Goal: Complete application form: Complete application form

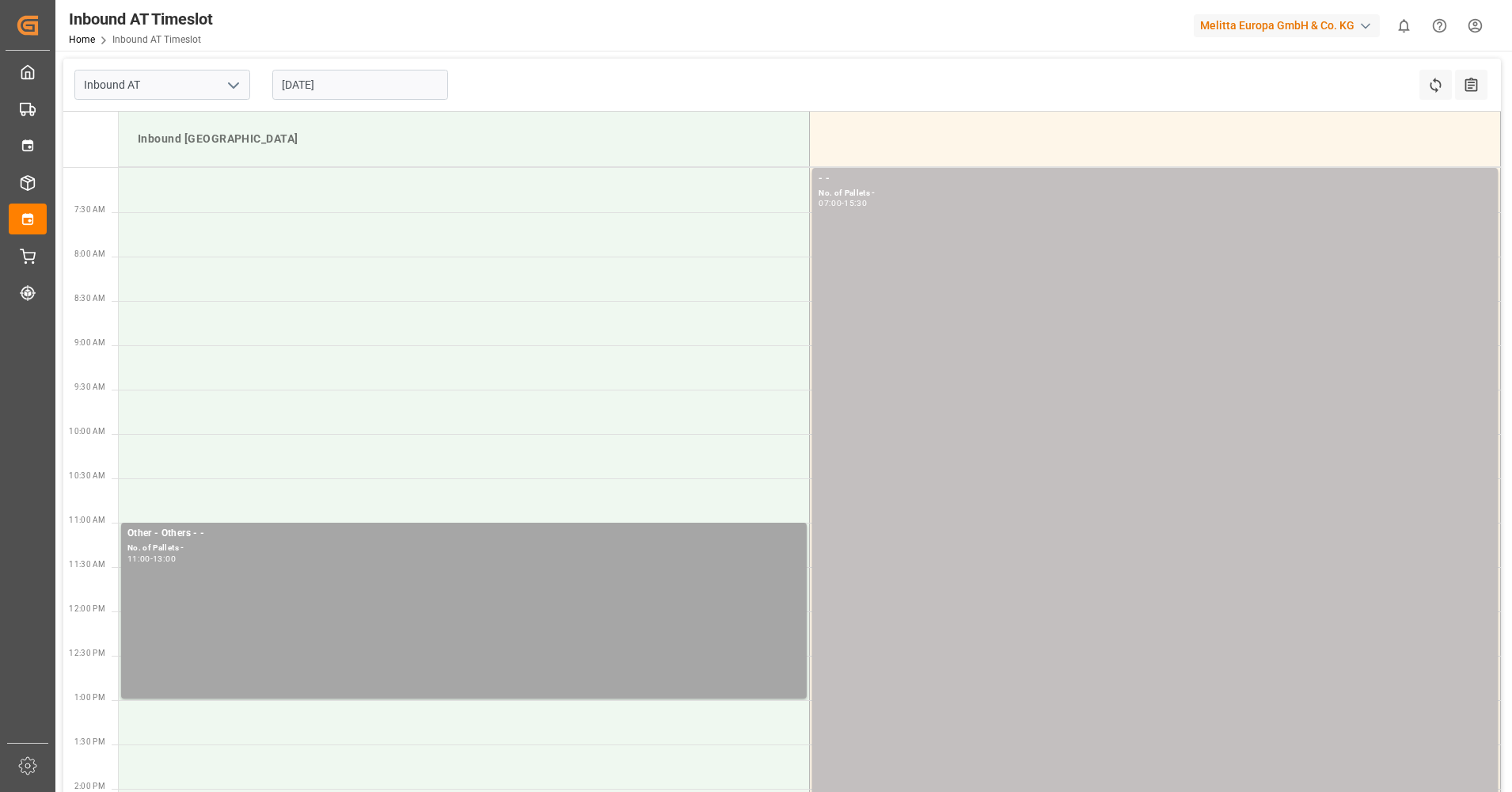
click at [240, 89] on icon "open menu" at bounding box center [233, 85] width 19 height 19
click at [236, 113] on div "Chezy Unloading" at bounding box center [162, 120] width 175 height 36
type input "Chezy Unloading"
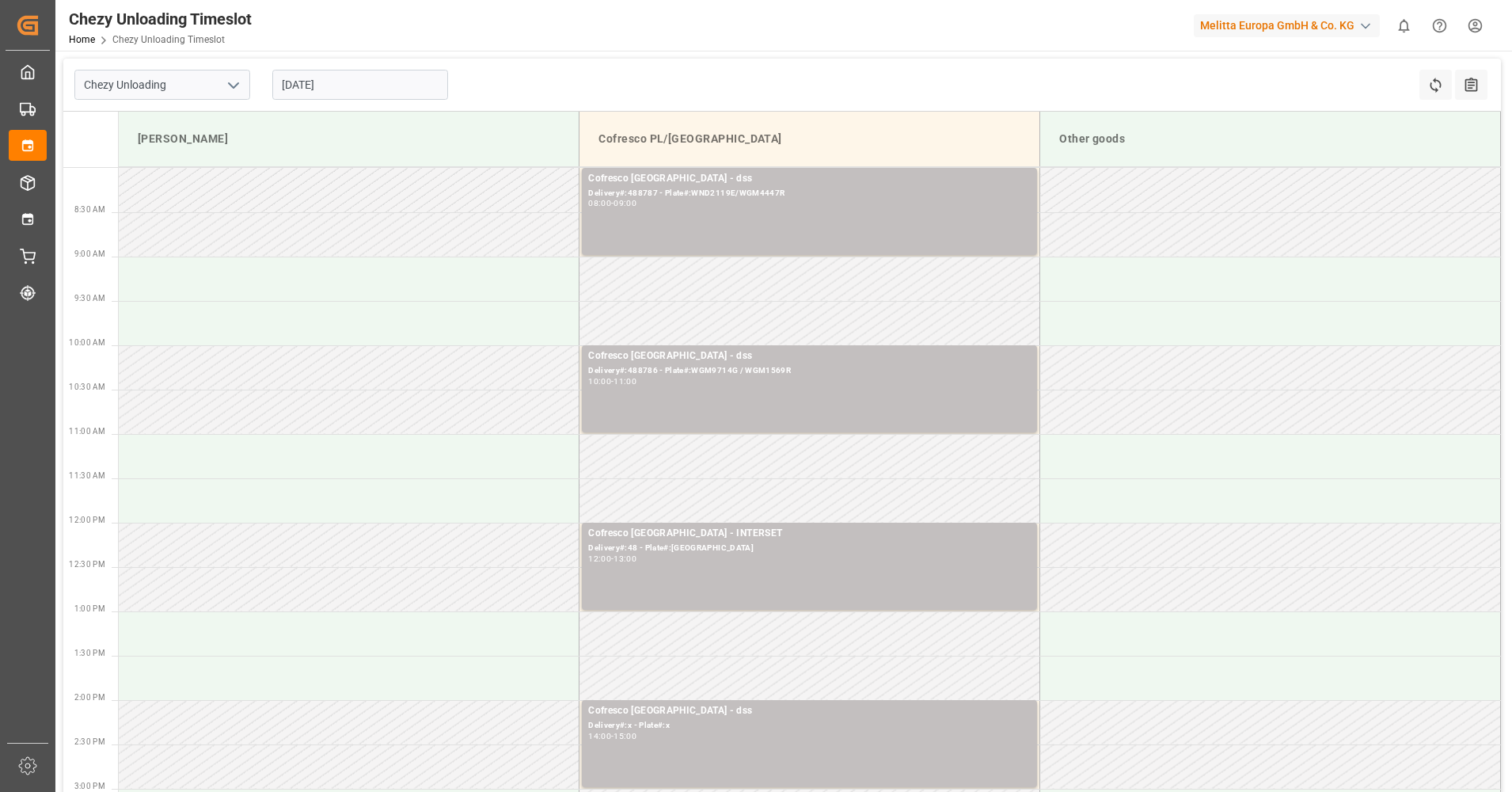
click at [359, 91] on input "[DATE]" at bounding box center [360, 84] width 175 height 30
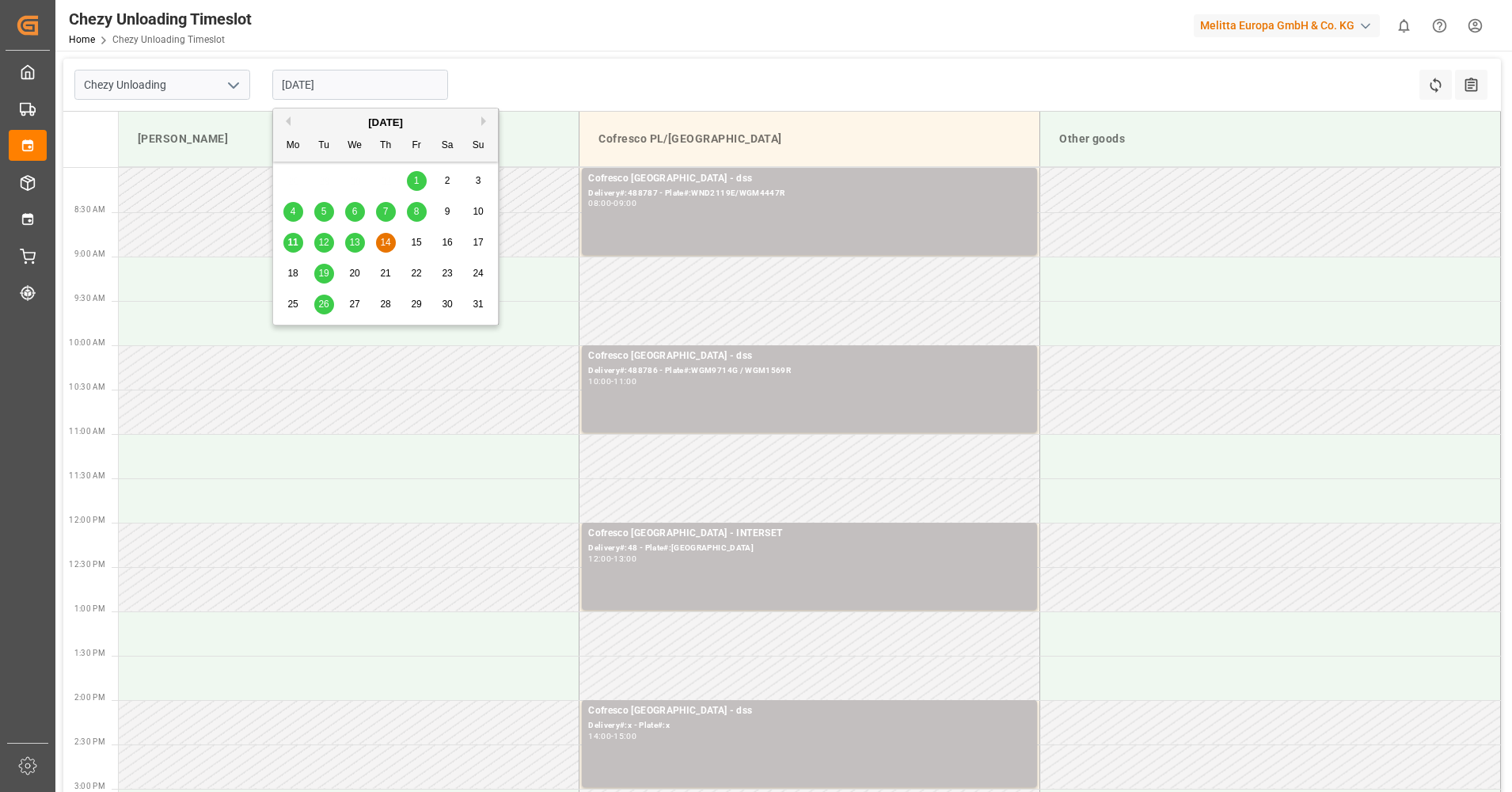
click at [357, 244] on span "13" at bounding box center [354, 243] width 10 height 11
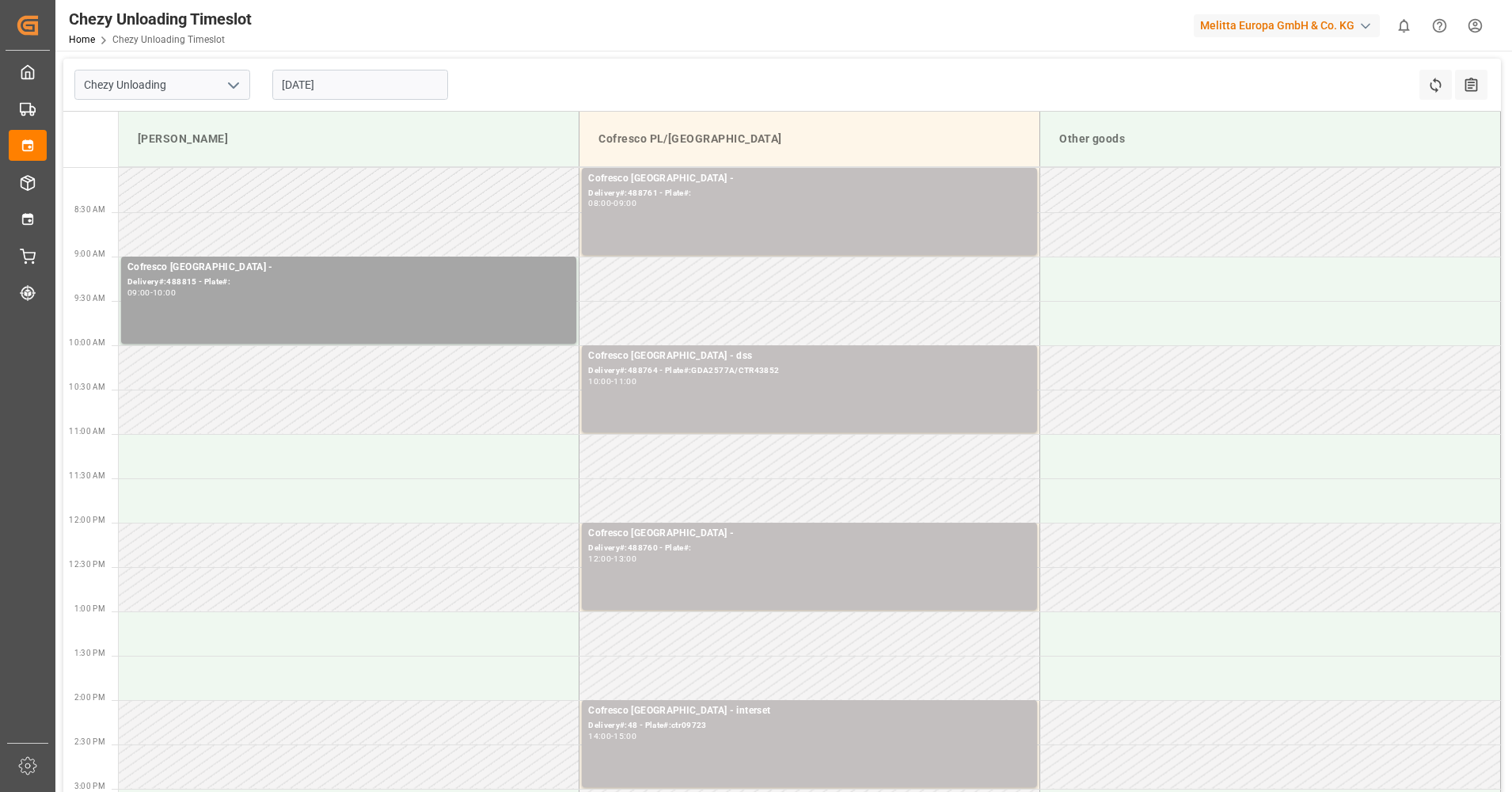
click at [323, 80] on input "[DATE]" at bounding box center [360, 84] width 175 height 30
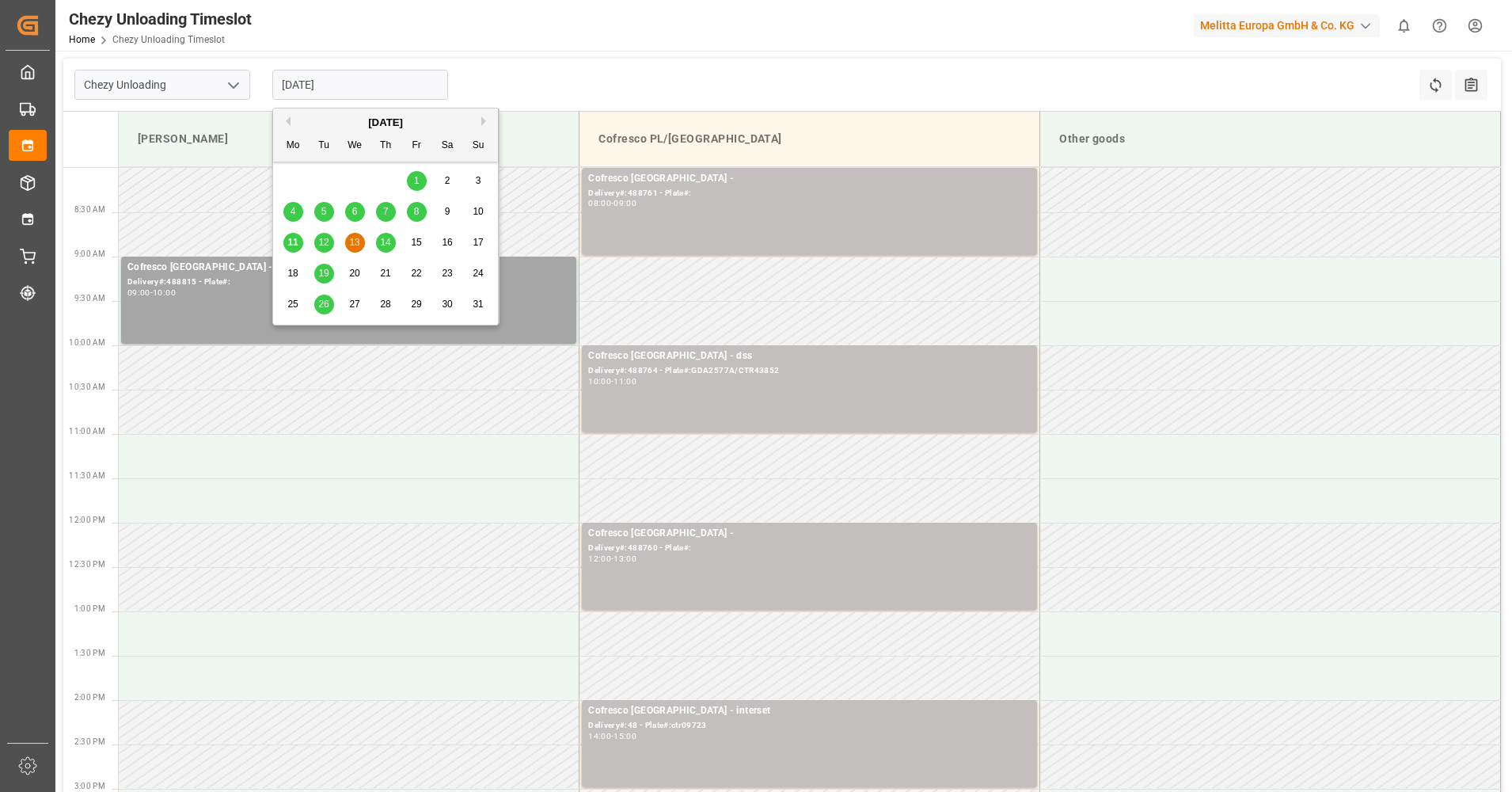
click at [389, 230] on div "11 12 13 14 15 16 17" at bounding box center [386, 243] width 216 height 31
click at [389, 236] on div "14" at bounding box center [385, 243] width 20 height 19
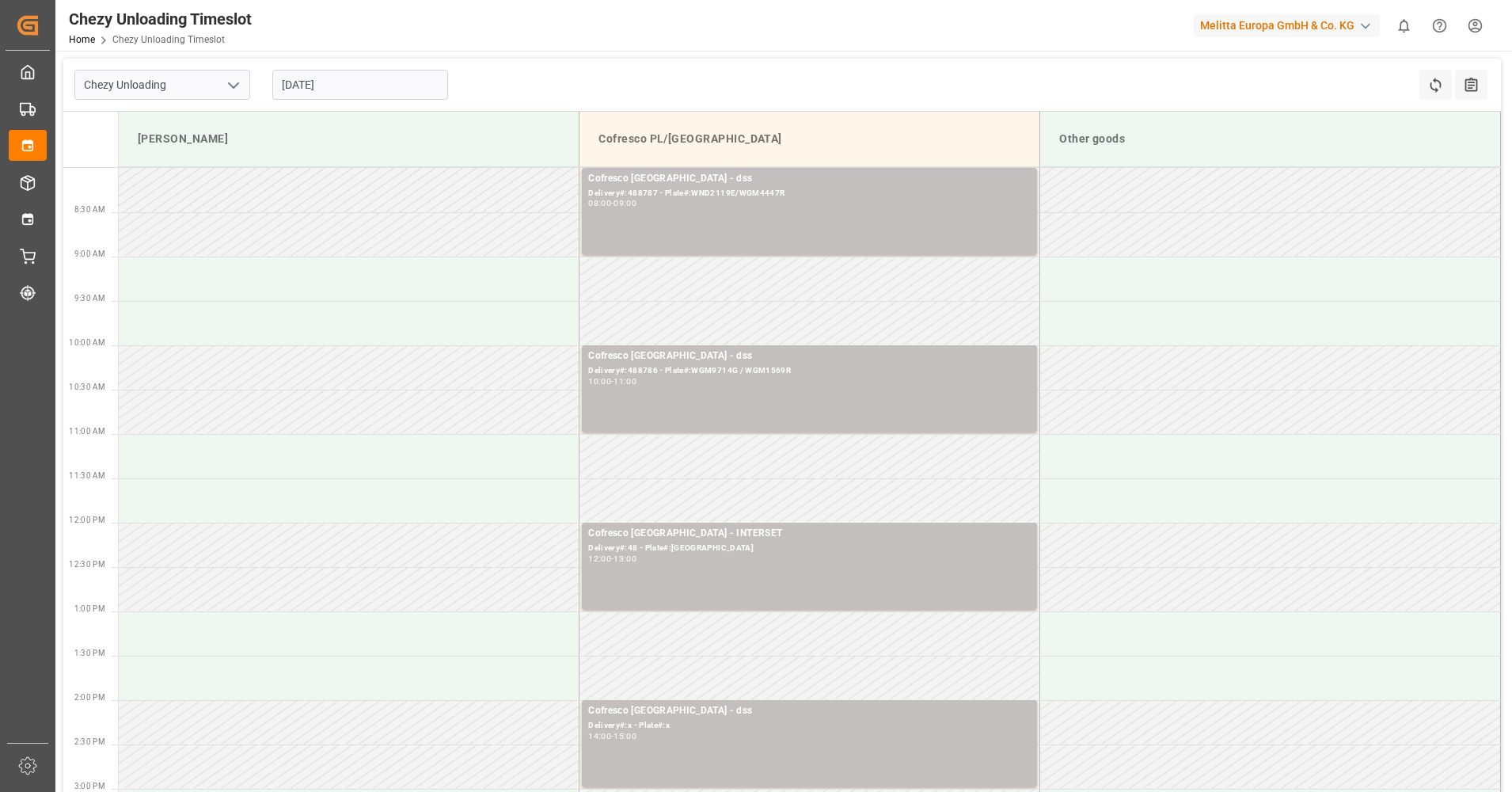
click at [312, 87] on input "[DATE]" at bounding box center [360, 84] width 175 height 30
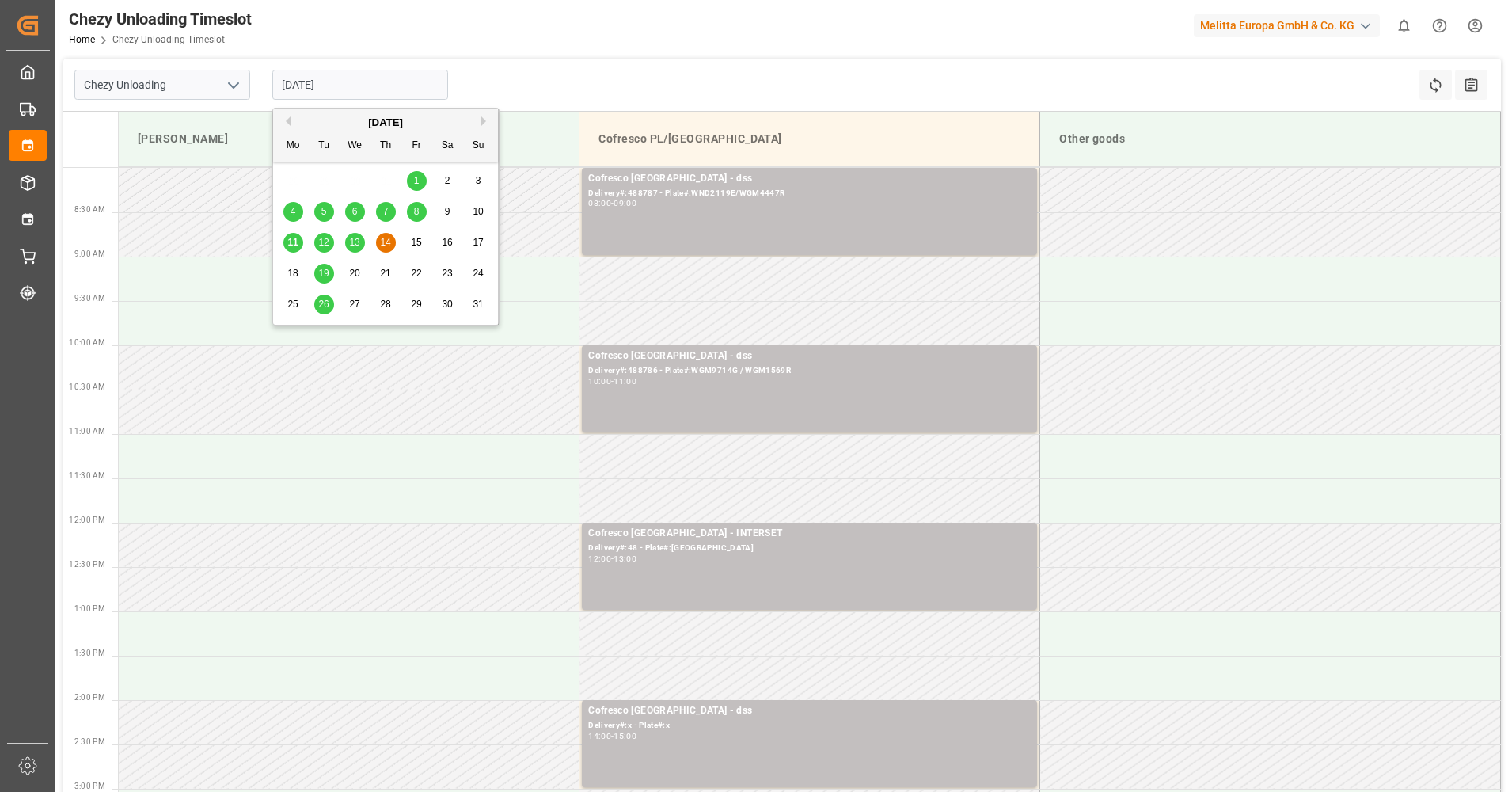
click at [366, 247] on div "11 12 13 14 15 16 17" at bounding box center [386, 243] width 216 height 31
click at [352, 234] on div "13" at bounding box center [355, 243] width 20 height 19
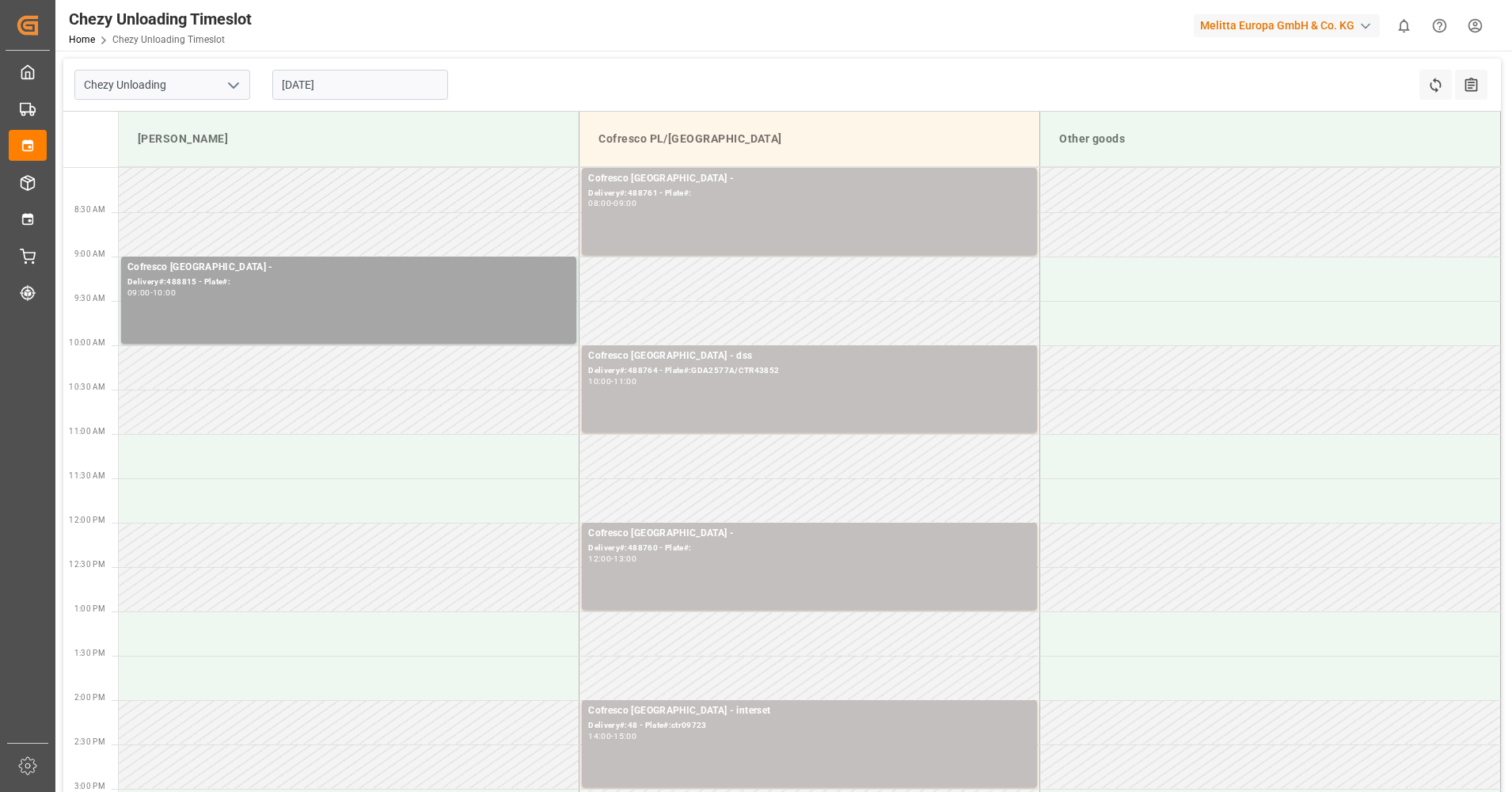
click at [357, 73] on input "[DATE]" at bounding box center [360, 84] width 175 height 30
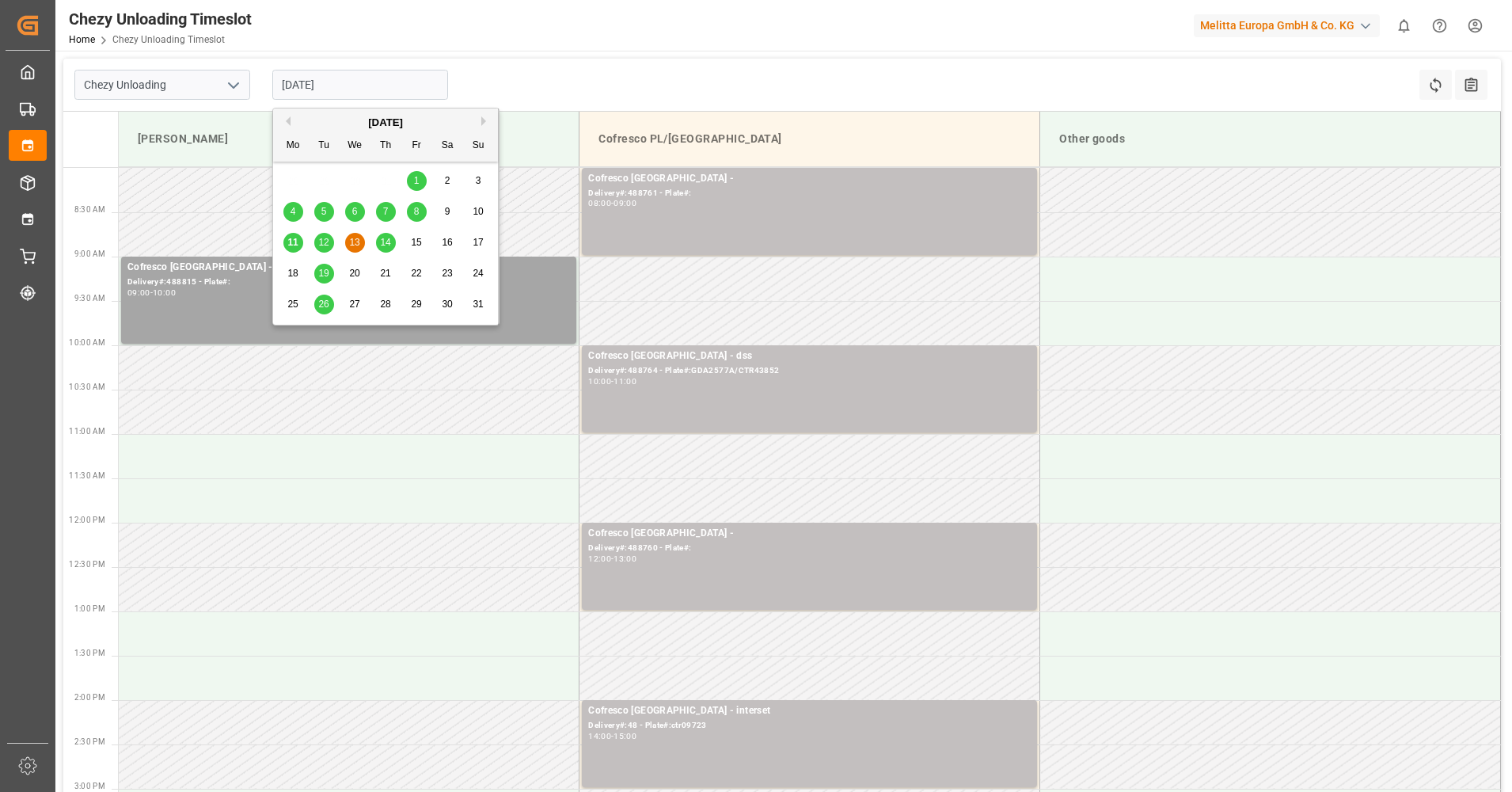
click at [390, 234] on div "14" at bounding box center [385, 243] width 20 height 19
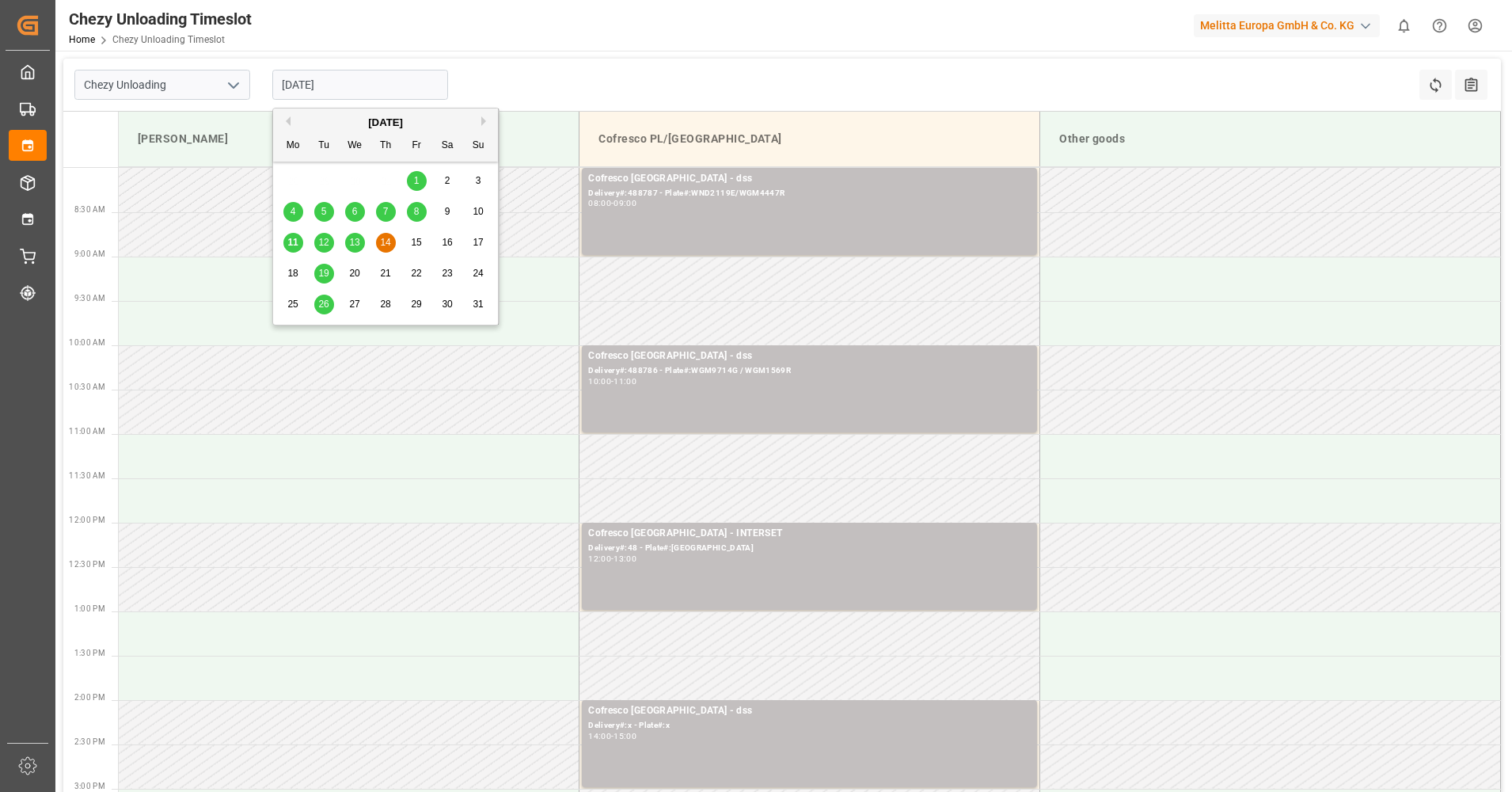
click at [379, 83] on input "[DATE]" at bounding box center [360, 84] width 175 height 30
click at [321, 236] on div "12" at bounding box center [323, 243] width 20 height 19
type input "[DATE]"
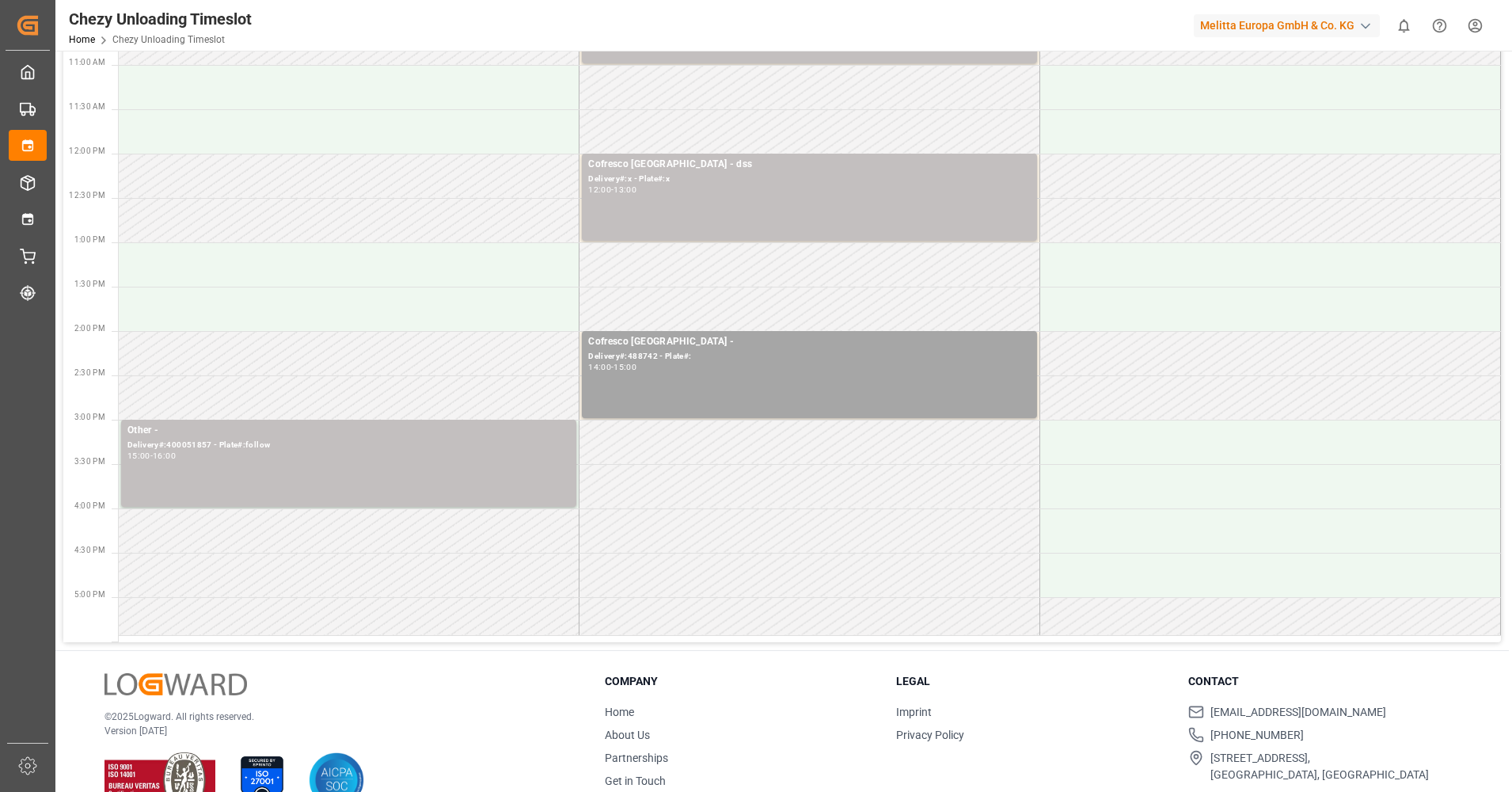
scroll to position [396, 0]
